Goal: Information Seeking & Learning: Learn about a topic

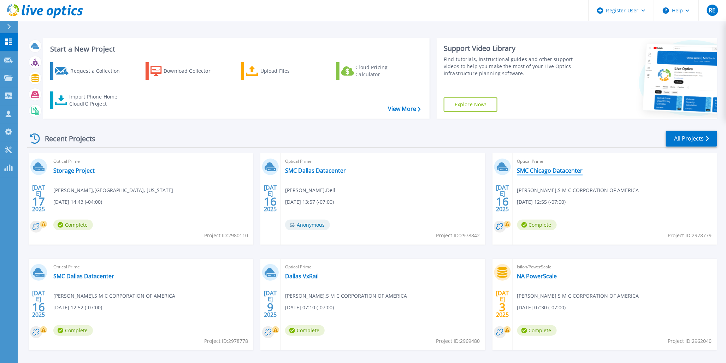
click at [539, 171] on link "SMC Chicago Datacenter" at bounding box center [550, 170] width 66 height 7
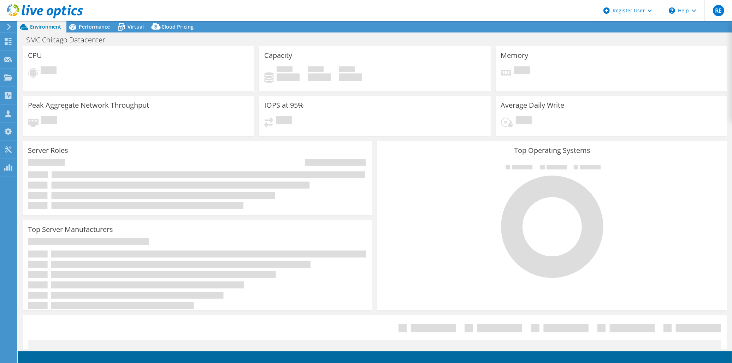
select select "USD"
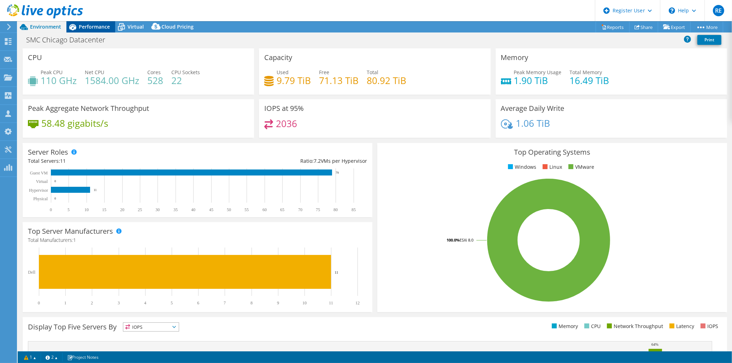
click at [83, 28] on span "Performance" at bounding box center [94, 26] width 31 height 7
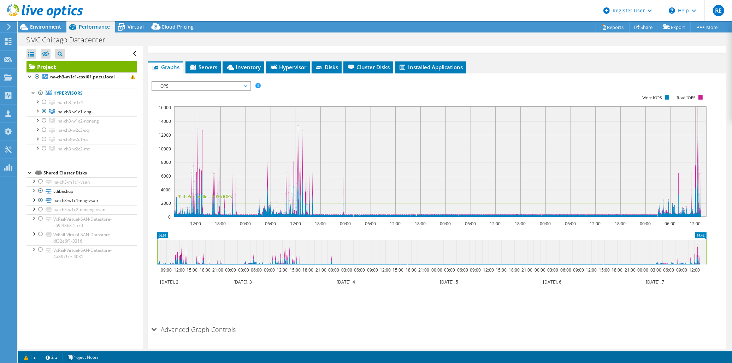
scroll to position [118, 0]
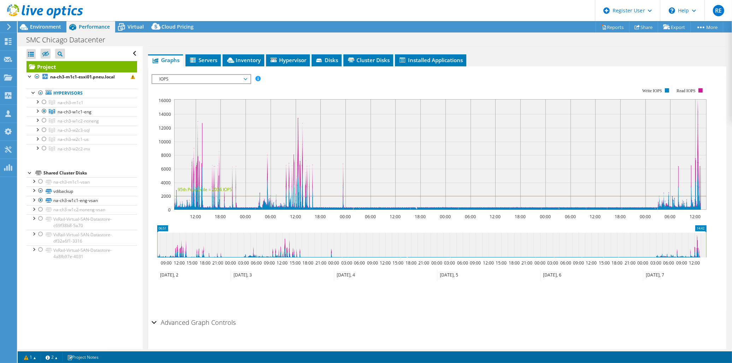
click at [236, 76] on span "IOPS" at bounding box center [201, 79] width 91 height 8
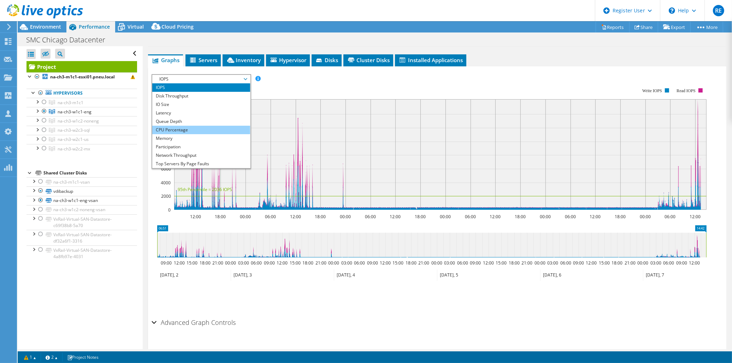
click at [182, 126] on li "CPU Percentage" at bounding box center [201, 130] width 98 height 8
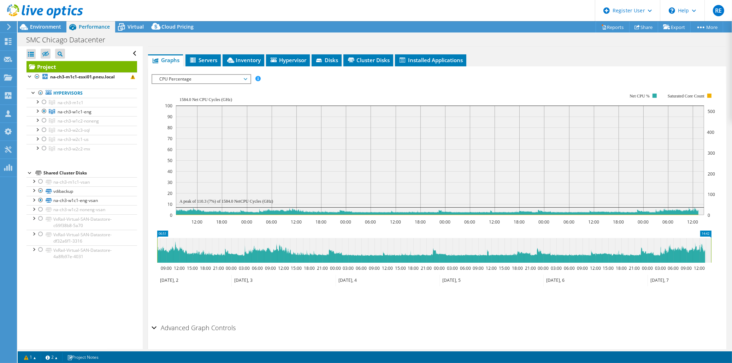
click at [245, 77] on span "CPU Percentage" at bounding box center [201, 79] width 91 height 8
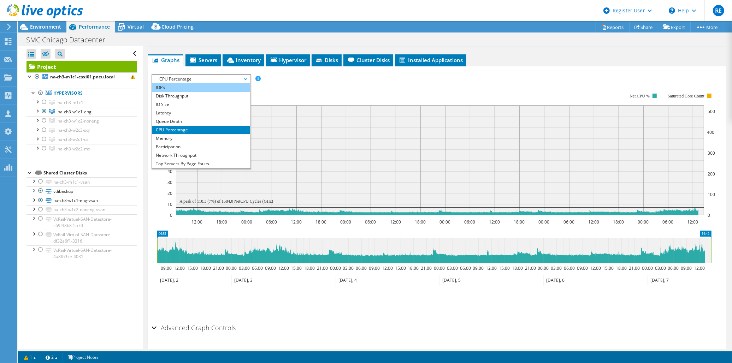
click at [161, 87] on li "IOPS" at bounding box center [201, 87] width 98 height 8
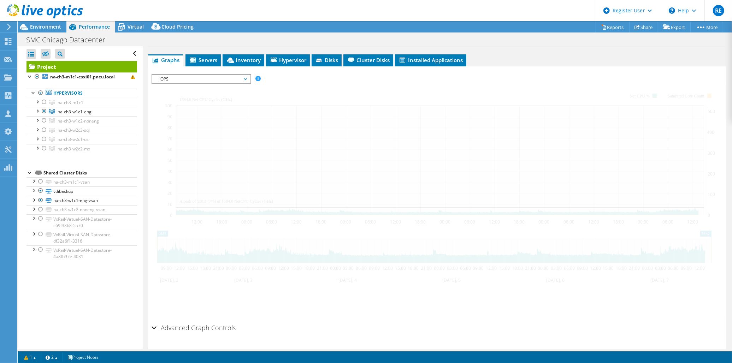
click at [246, 76] on span "IOPS" at bounding box center [201, 79] width 91 height 8
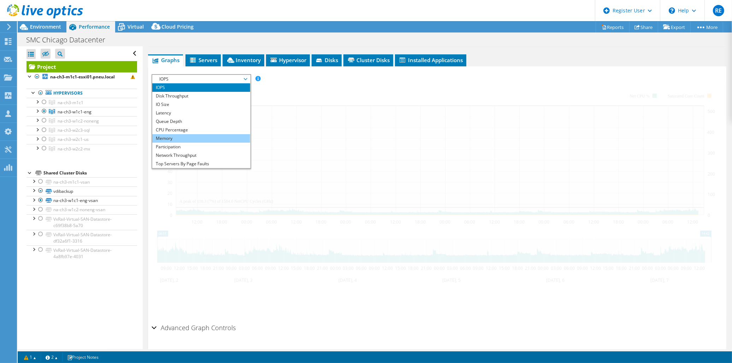
click at [171, 136] on li "Memory" at bounding box center [201, 138] width 98 height 8
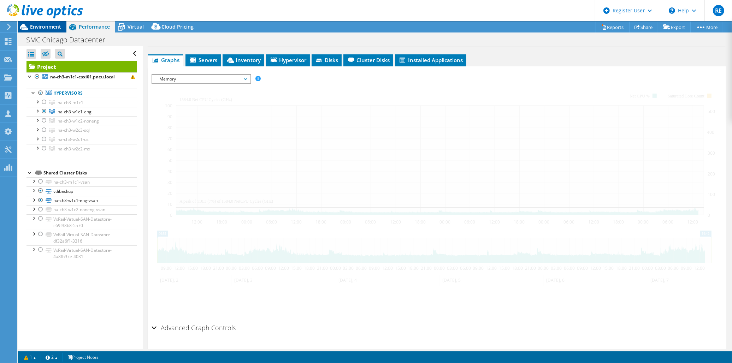
click at [36, 25] on span "Environment" at bounding box center [45, 26] width 31 height 7
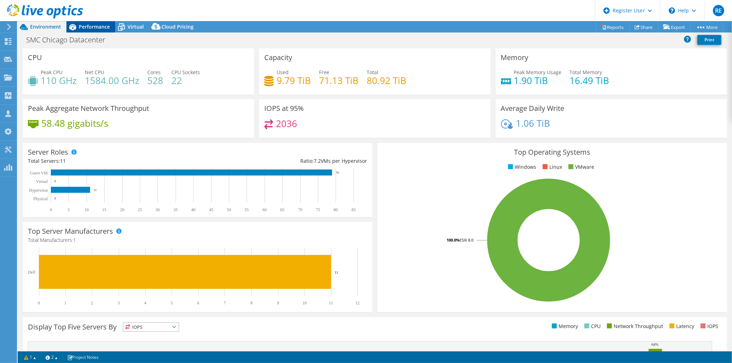
click at [89, 30] on div "Performance" at bounding box center [90, 26] width 49 height 11
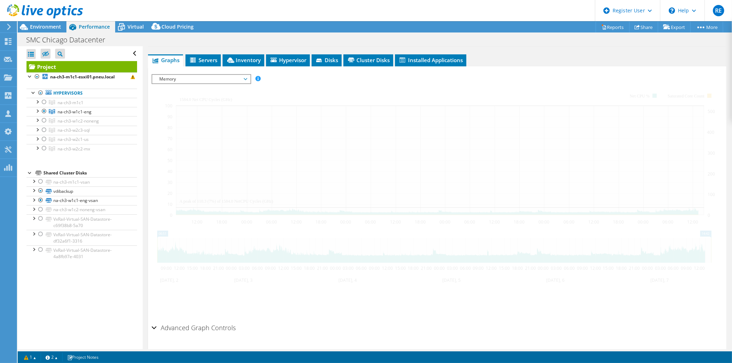
click at [245, 78] on span "Memory" at bounding box center [201, 79] width 91 height 8
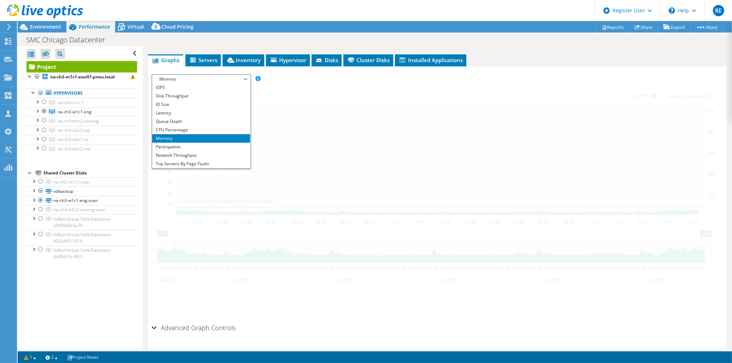
click at [175, 78] on span "Memory" at bounding box center [201, 79] width 91 height 8
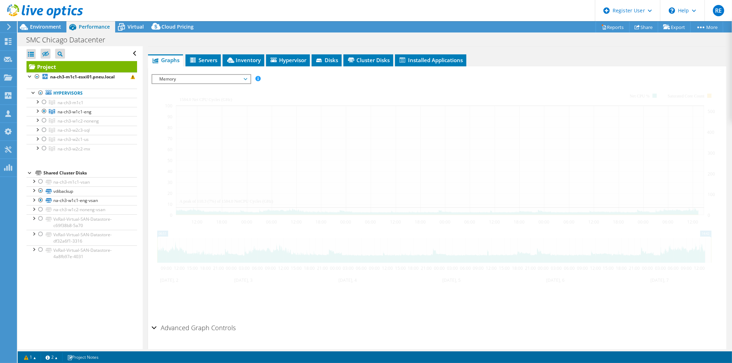
scroll to position [78, 0]
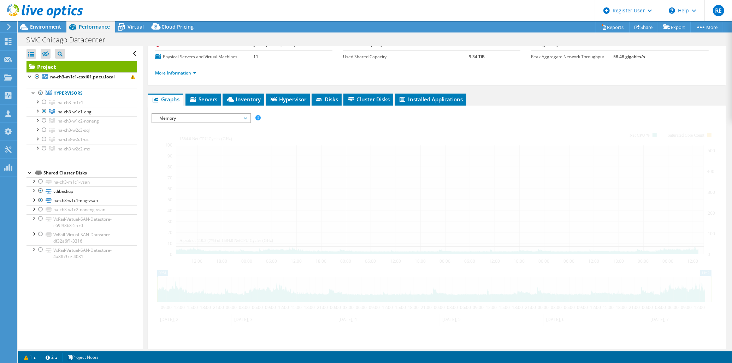
click at [180, 116] on span "Memory" at bounding box center [201, 118] width 91 height 8
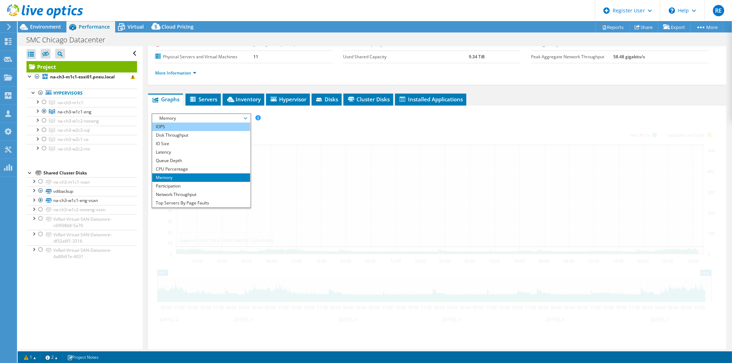
click at [164, 125] on li "IOPS" at bounding box center [201, 127] width 98 height 8
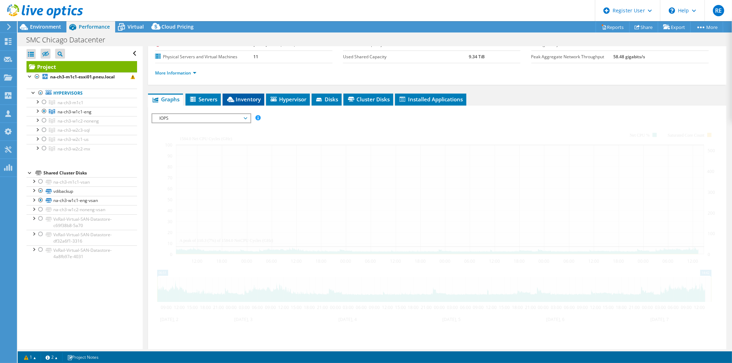
click at [244, 100] on span "Inventory" at bounding box center [243, 99] width 35 height 7
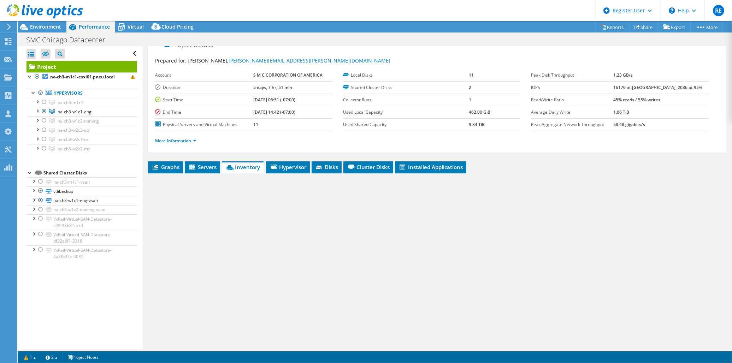
scroll to position [0, 0]
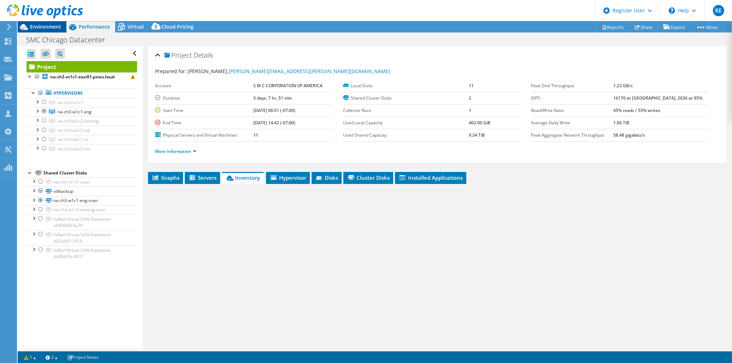
click at [50, 26] on span "Environment" at bounding box center [45, 26] width 31 height 7
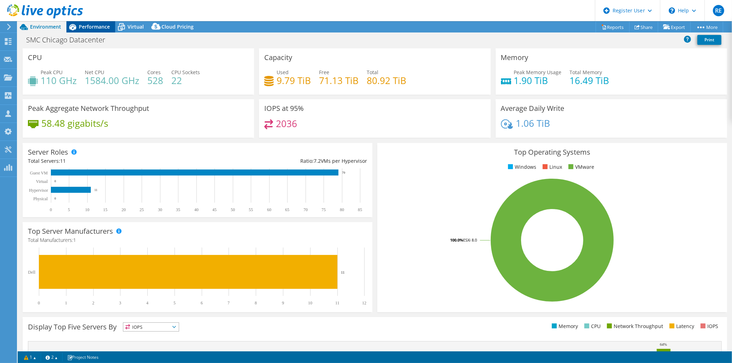
click at [95, 27] on span "Performance" at bounding box center [94, 26] width 31 height 7
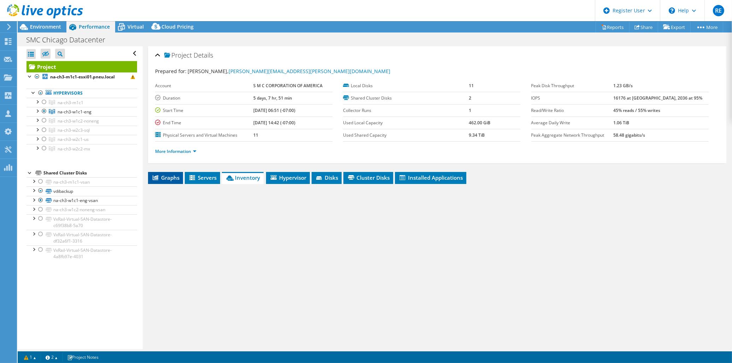
click at [167, 175] on span "Graphs" at bounding box center [166, 177] width 28 height 7
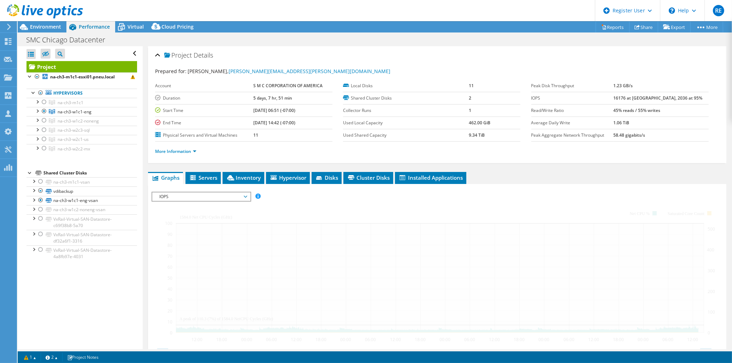
click at [246, 195] on span "IOPS" at bounding box center [201, 197] width 91 height 8
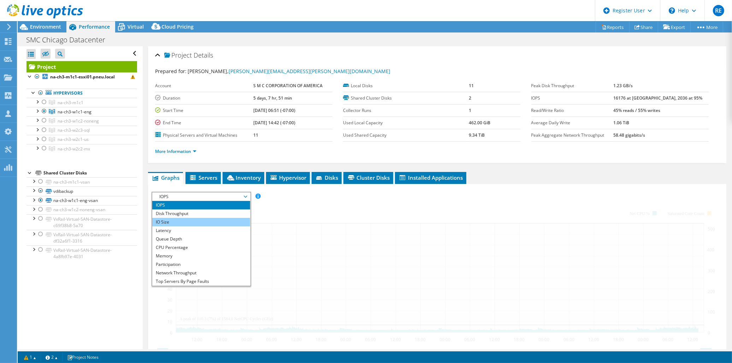
click at [165, 218] on li "IO Size" at bounding box center [201, 222] width 98 height 8
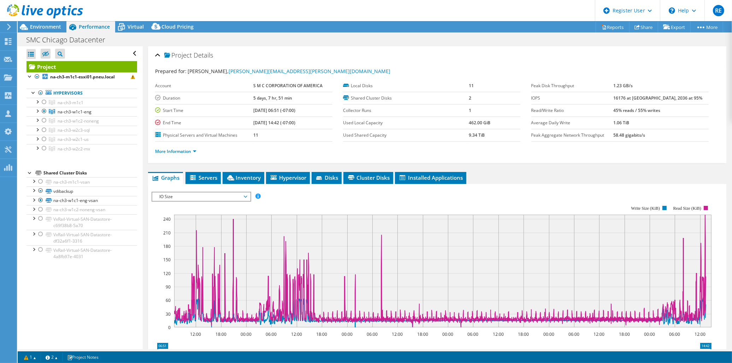
click at [217, 193] on span "IO Size" at bounding box center [201, 197] width 91 height 8
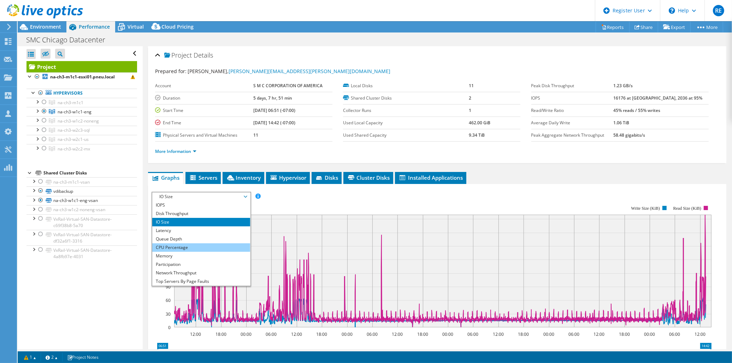
click at [182, 247] on li "CPU Percentage" at bounding box center [201, 248] width 98 height 8
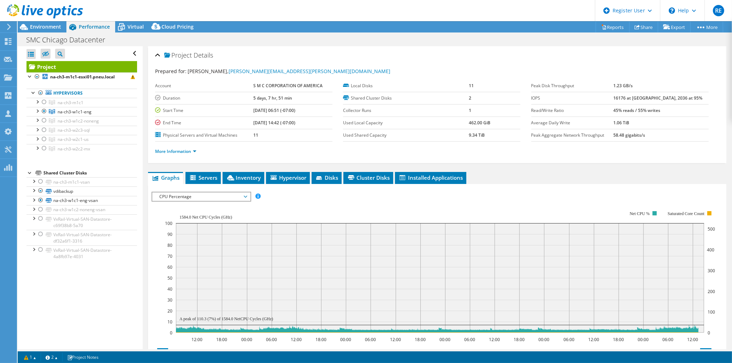
scroll to position [39, 0]
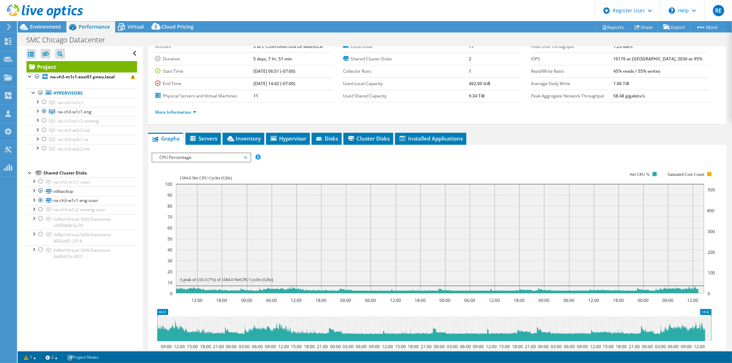
click at [229, 154] on span "CPU Percentage" at bounding box center [201, 157] width 91 height 8
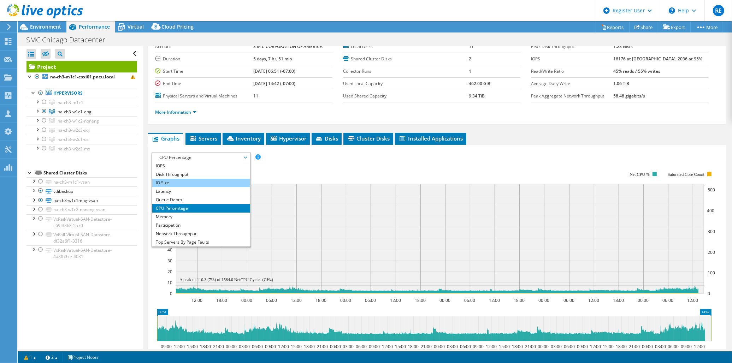
scroll to position [0, 0]
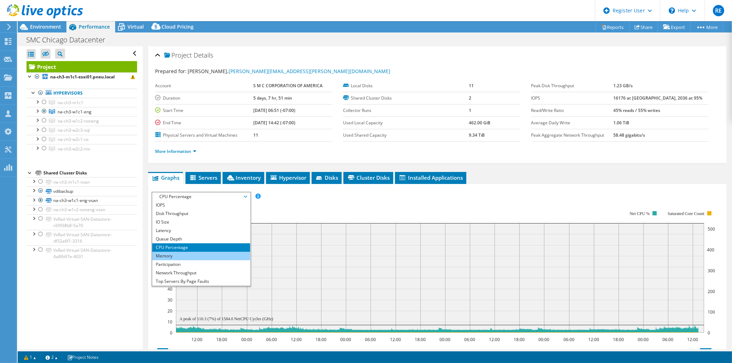
click at [181, 253] on li "Memory" at bounding box center [201, 256] width 98 height 8
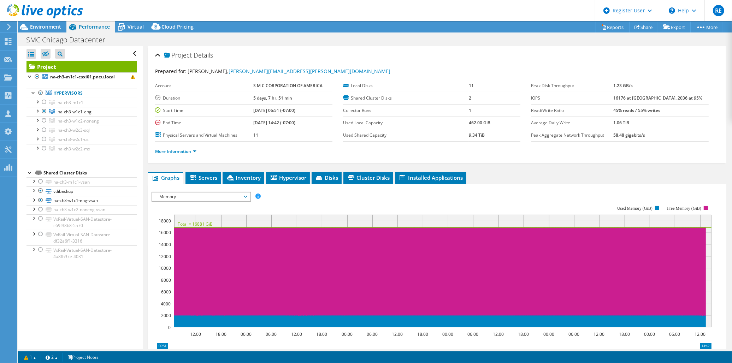
click at [360, 196] on rect at bounding box center [432, 266] width 560 height 141
click at [241, 195] on span "Memory" at bounding box center [201, 197] width 91 height 8
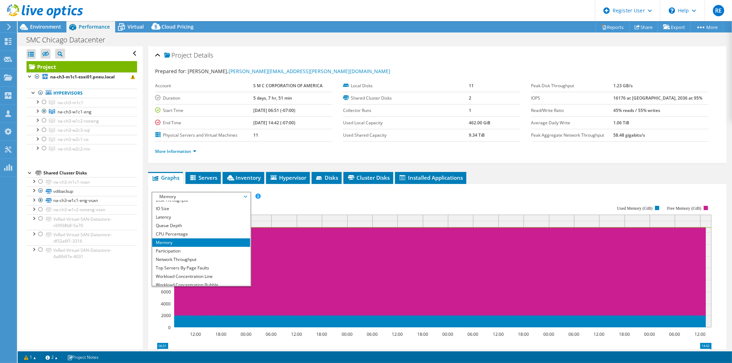
scroll to position [25, 0]
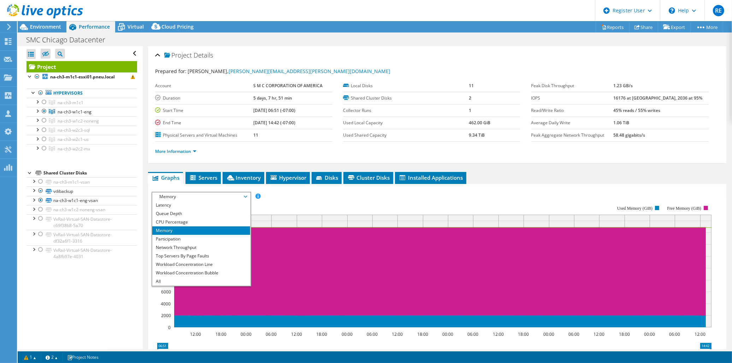
click at [386, 196] on rect at bounding box center [432, 266] width 560 height 141
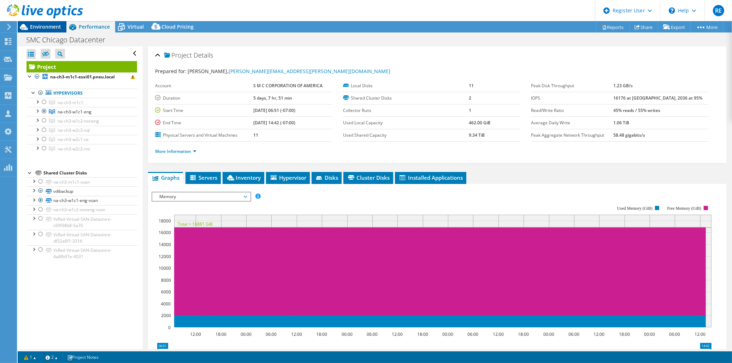
click at [44, 27] on span "Environment" at bounding box center [45, 26] width 31 height 7
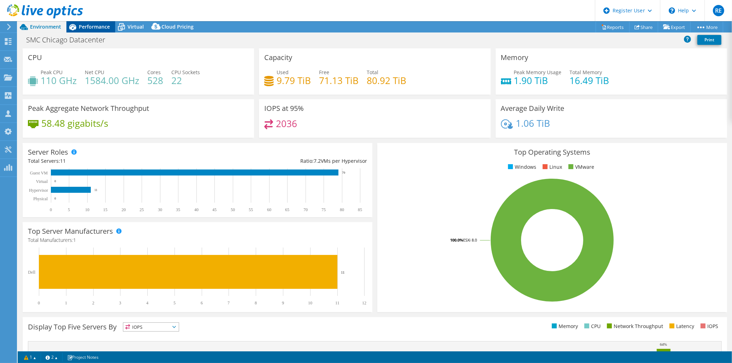
click at [94, 28] on span "Performance" at bounding box center [94, 26] width 31 height 7
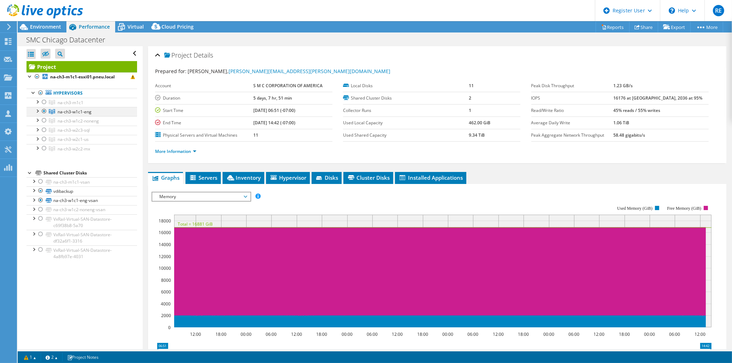
click at [38, 111] on div at bounding box center [37, 110] width 7 height 7
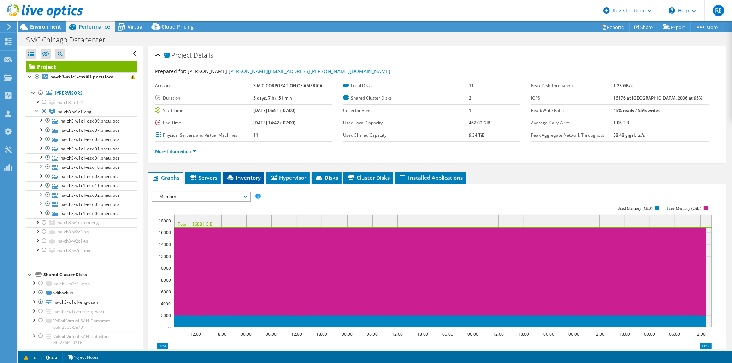
click at [231, 179] on icon at bounding box center [230, 177] width 7 height 5
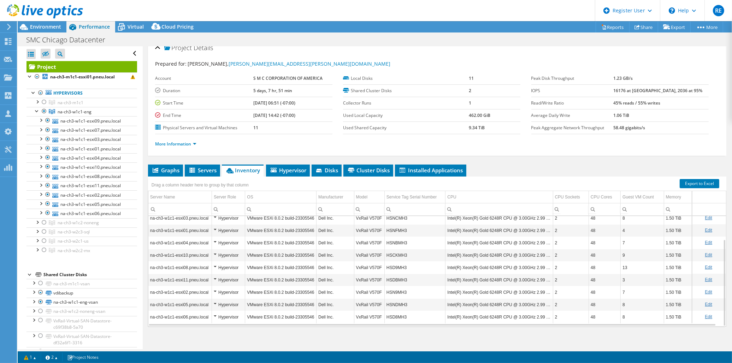
scroll to position [11, 0]
